Goal: Transaction & Acquisition: Purchase product/service

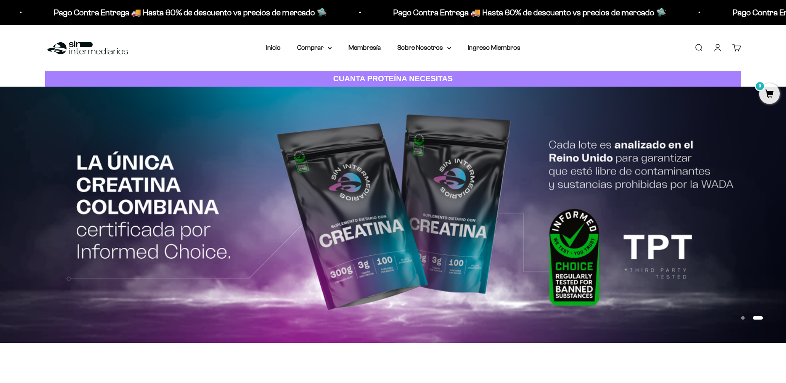
click at [698, 44] on link "Buscar" at bounding box center [698, 47] width 9 height 9
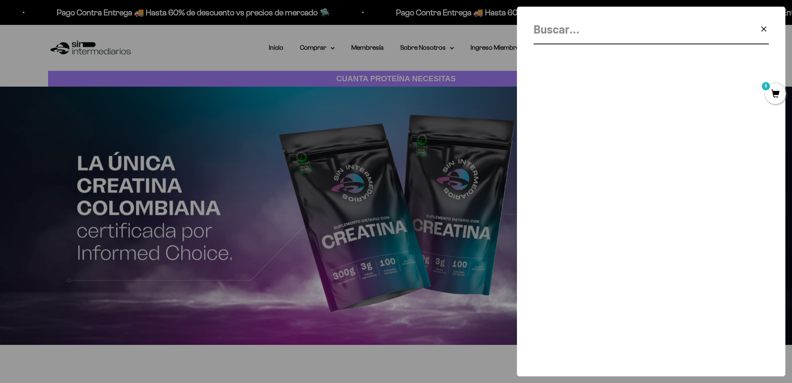
click at [588, 29] on input "Buscar" at bounding box center [631, 29] width 194 height 19
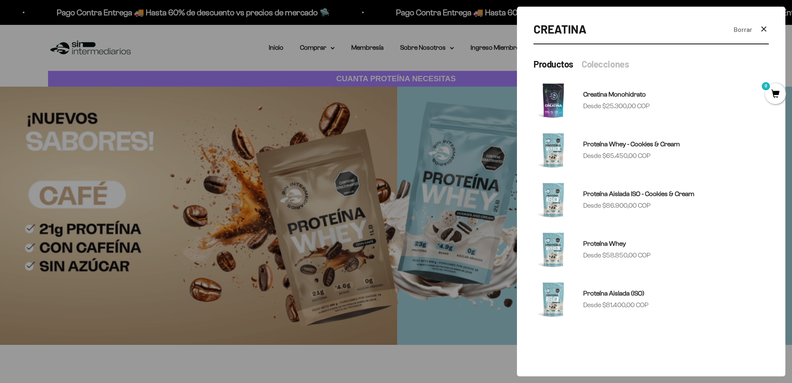
type input "CREATINA"
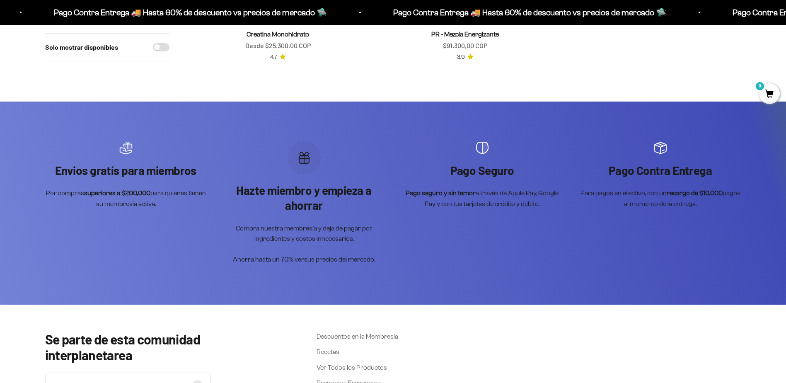
scroll to position [166, 0]
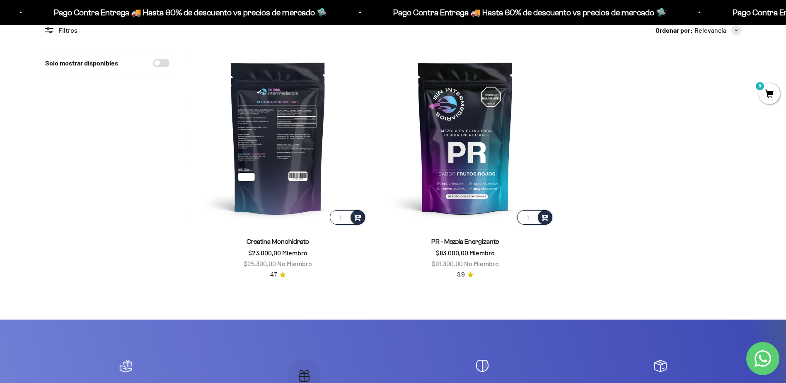
click at [283, 157] on img at bounding box center [277, 137] width 177 height 177
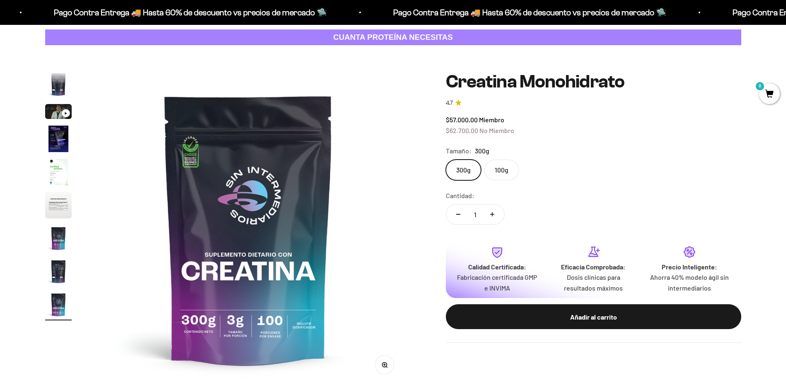
scroll to position [0, 2596]
click at [498, 173] on label "100g" at bounding box center [501, 170] width 34 height 21
click at [446, 160] on input "100g" at bounding box center [445, 159] width 0 height 0
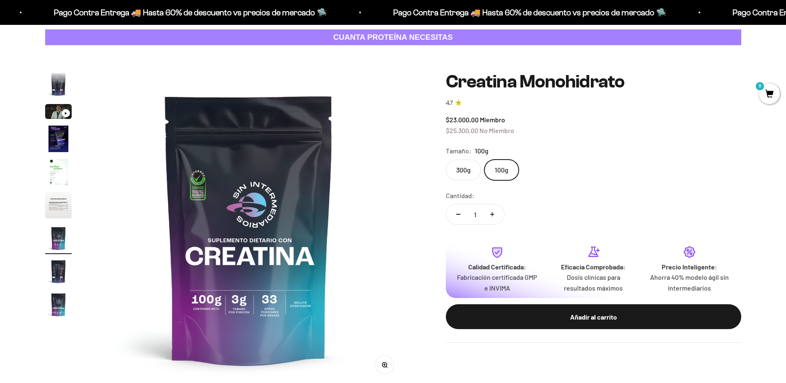
click at [463, 169] on label "300g" at bounding box center [463, 170] width 35 height 21
click at [446, 160] on input "300g" at bounding box center [445, 159] width 0 height 0
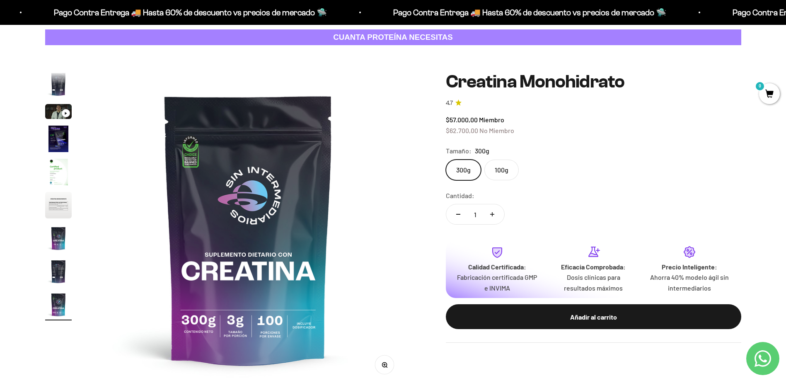
click at [56, 133] on img "Ir al artículo 4" at bounding box center [58, 139] width 27 height 27
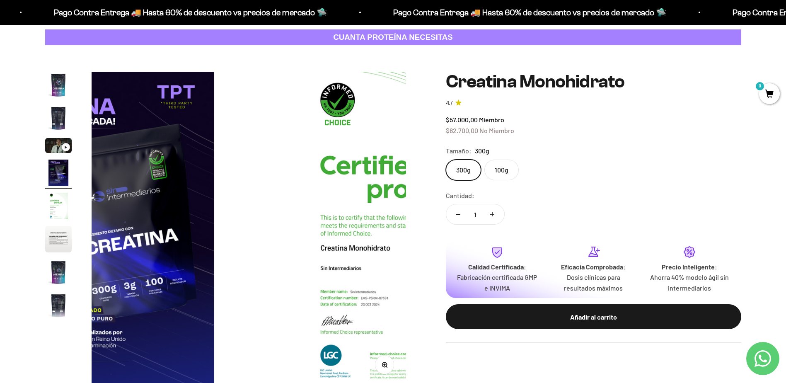
scroll to position [0, 974]
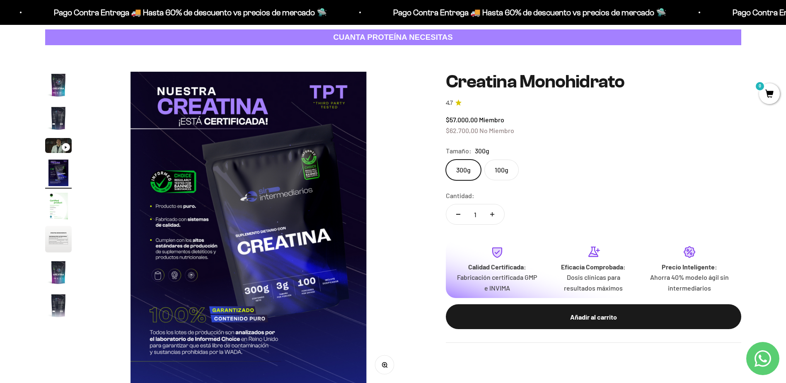
click at [62, 82] on img "Ir al artículo 1" at bounding box center [58, 85] width 27 height 27
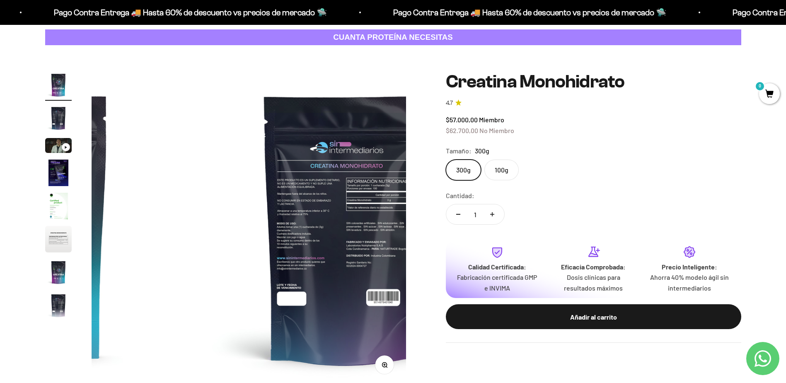
scroll to position [0, 0]
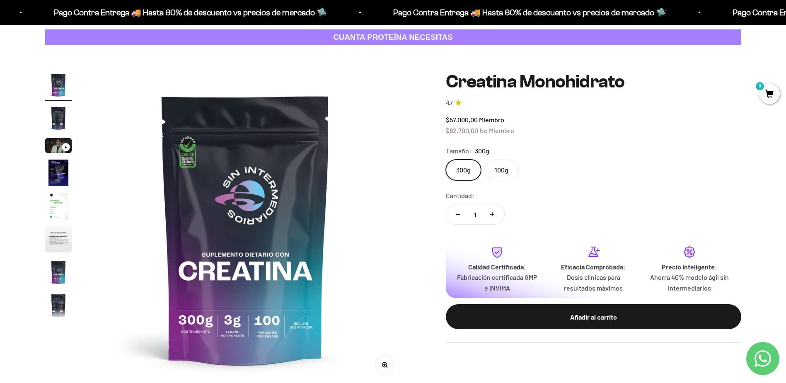
click at [62, 120] on img "Ir al artículo 2" at bounding box center [58, 118] width 27 height 27
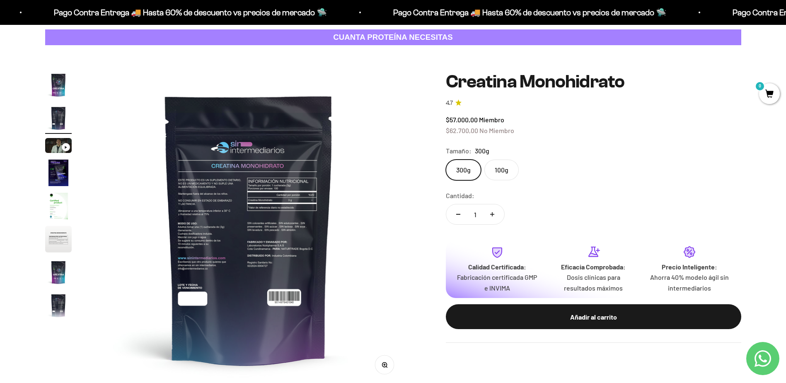
click at [65, 173] on img "Ir al artículo 4" at bounding box center [58, 173] width 27 height 27
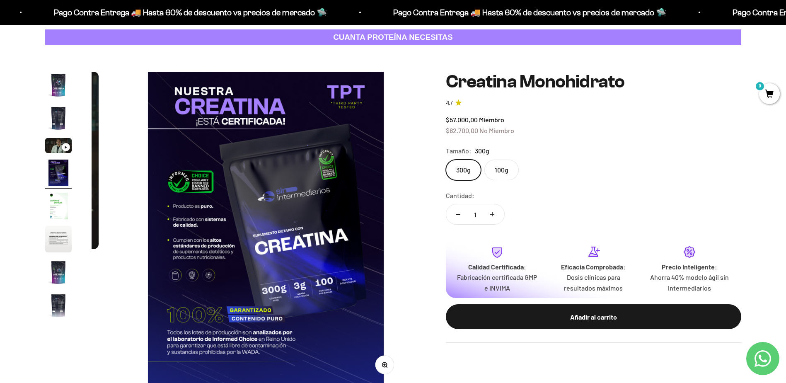
scroll to position [0, 974]
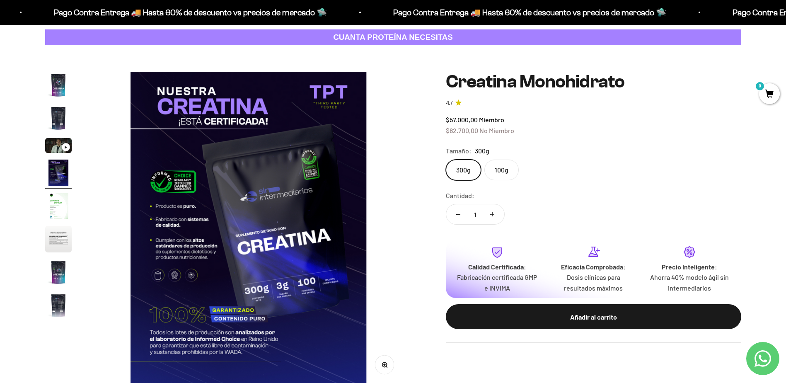
click at [55, 166] on img "Ir al artículo 4" at bounding box center [58, 173] width 27 height 27
click at [56, 138] on img "Ir al artículo 3" at bounding box center [58, 145] width 27 height 15
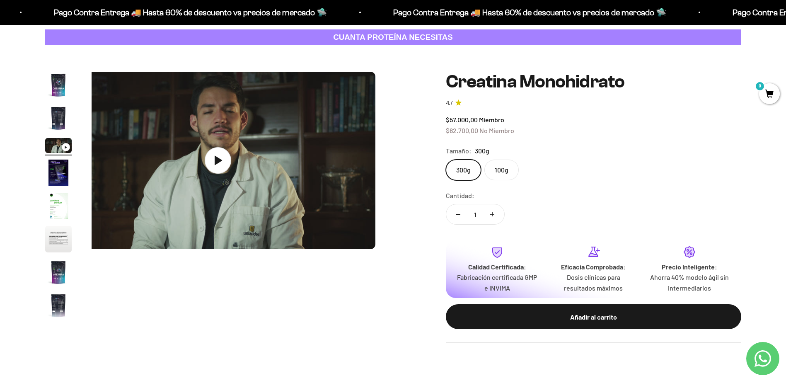
click at [57, 117] on img "Ir al artículo 2" at bounding box center [58, 118] width 27 height 27
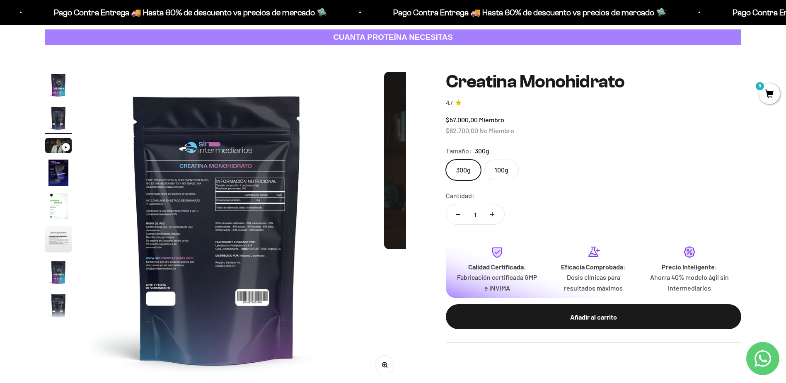
scroll to position [0, 324]
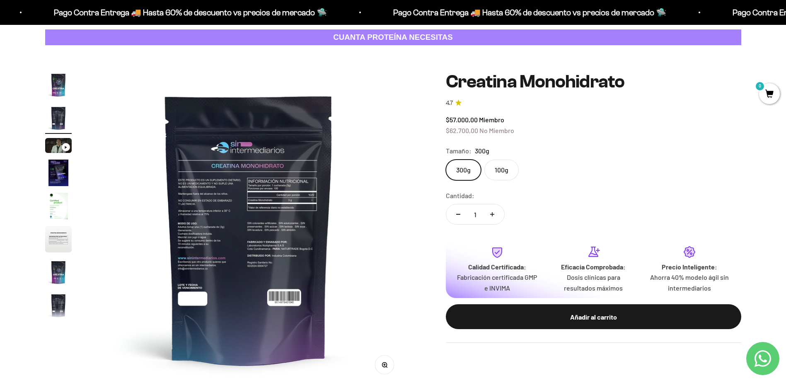
click at [48, 206] on img "Ir al artículo 5" at bounding box center [58, 206] width 27 height 27
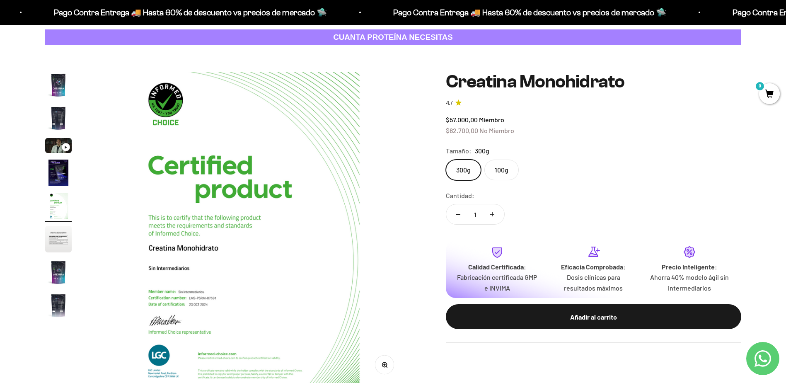
click at [64, 141] on img "Ir al artículo 3" at bounding box center [58, 145] width 27 height 15
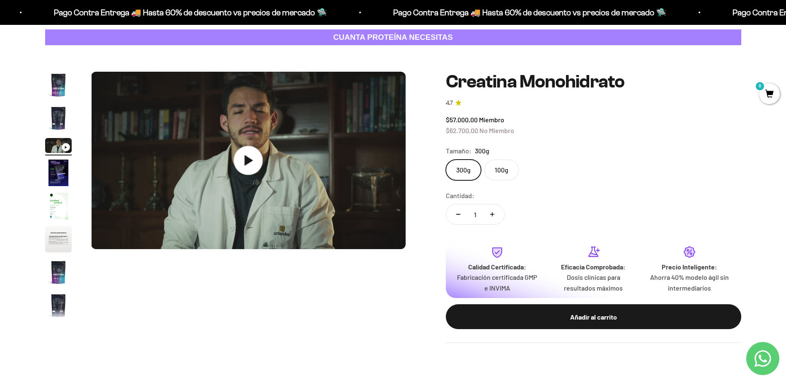
scroll to position [0, 649]
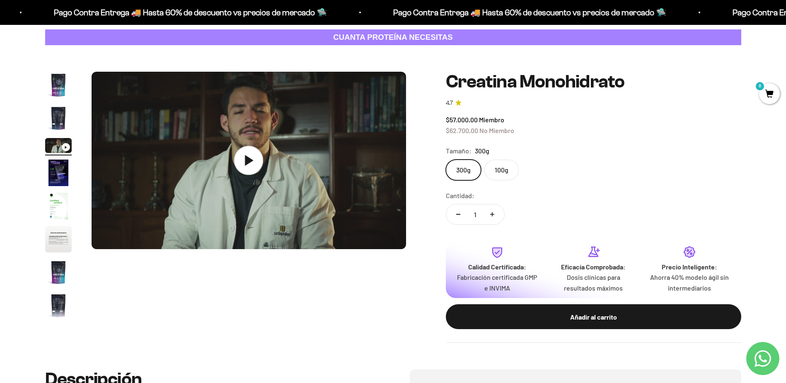
click at [250, 161] on icon at bounding box center [249, 160] width 8 height 10
